Goal: Find specific page/section: Find specific page/section

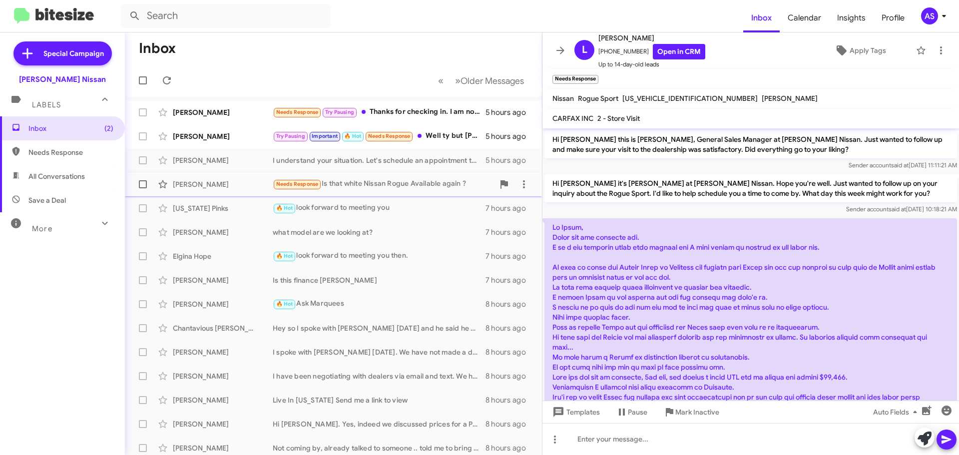
scroll to position [63, 0]
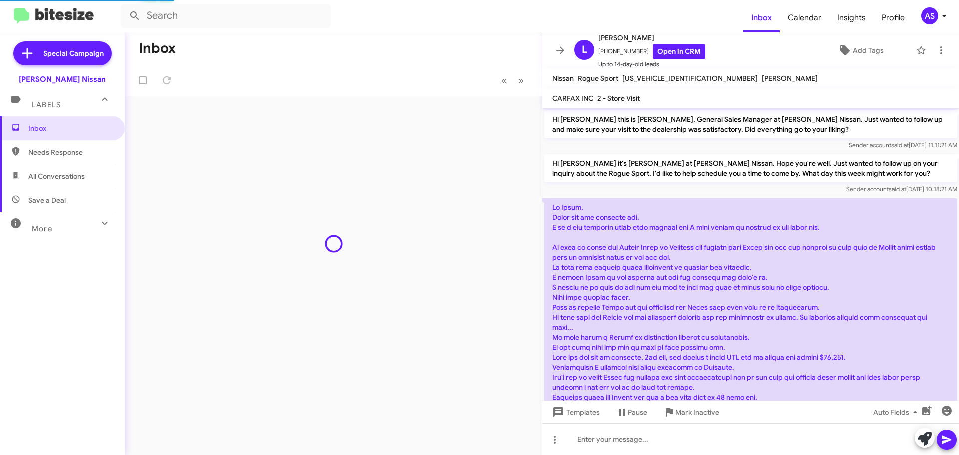
scroll to position [103, 0]
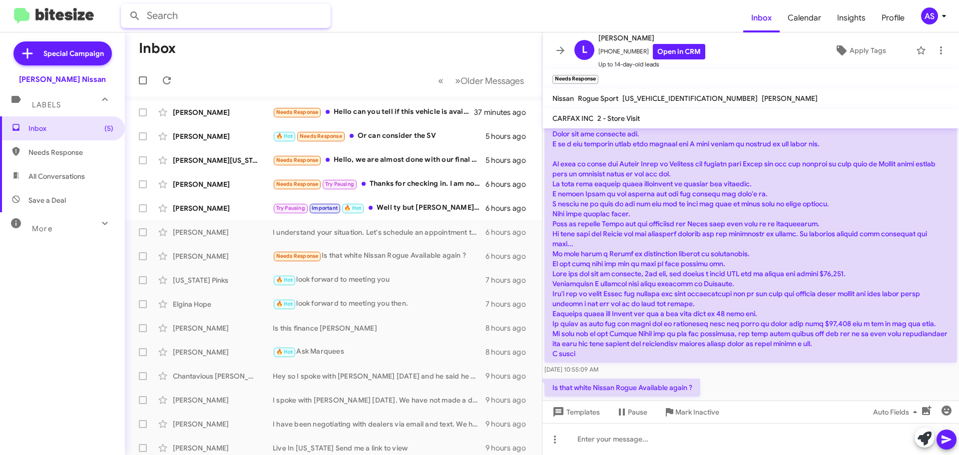
click at [226, 22] on input "text" at bounding box center [226, 16] width 210 height 24
type input "[PERSON_NAME]"
click at [125, 6] on button at bounding box center [135, 16] width 20 height 20
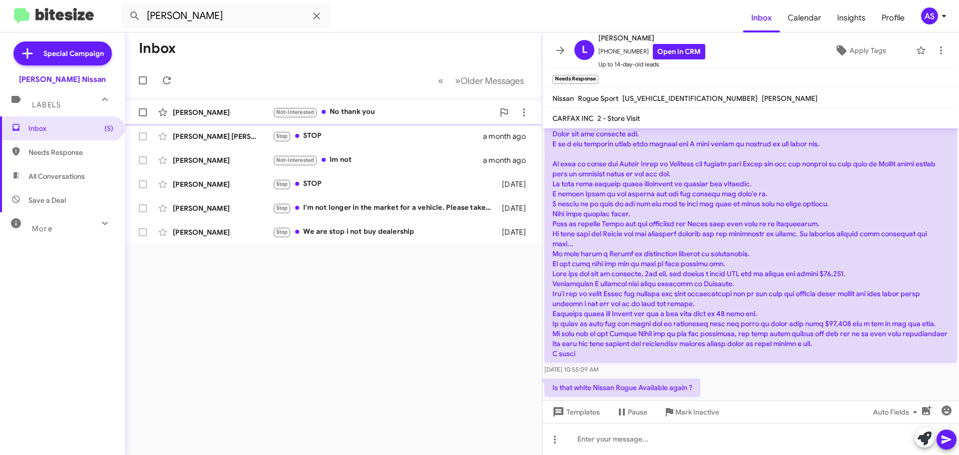
click at [344, 104] on div "Josh Menke Not-Interested No thank you an hour ago" at bounding box center [333, 112] width 401 height 20
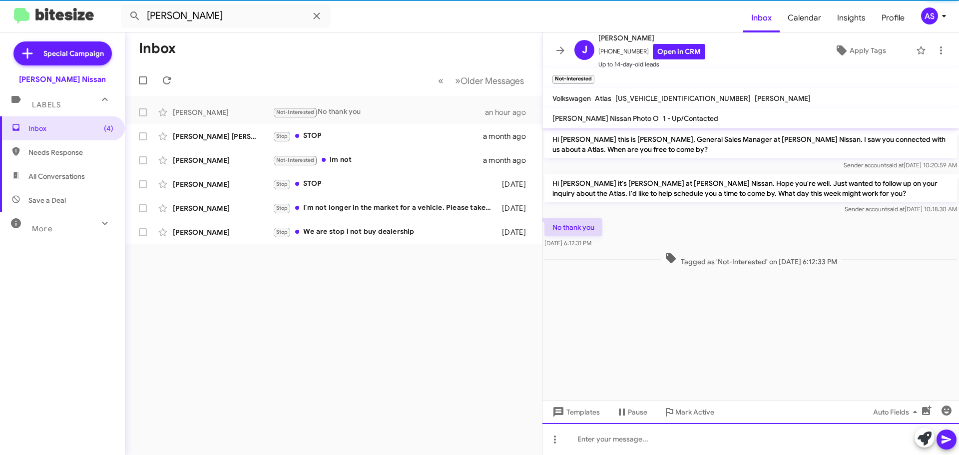
click at [660, 433] on div at bounding box center [750, 439] width 417 height 32
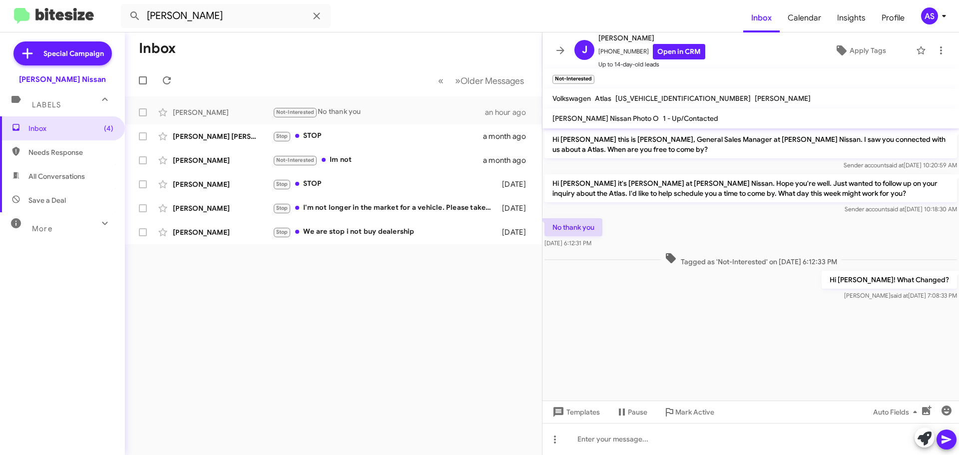
click at [66, 99] on div "Labels" at bounding box center [52, 100] width 89 height 18
